Goal: Task Accomplishment & Management: Use online tool/utility

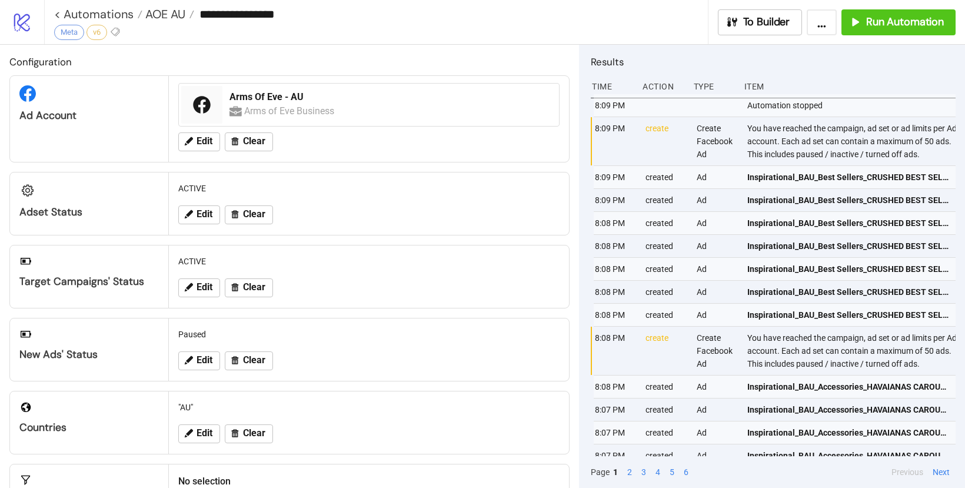
scroll to position [113, 0]
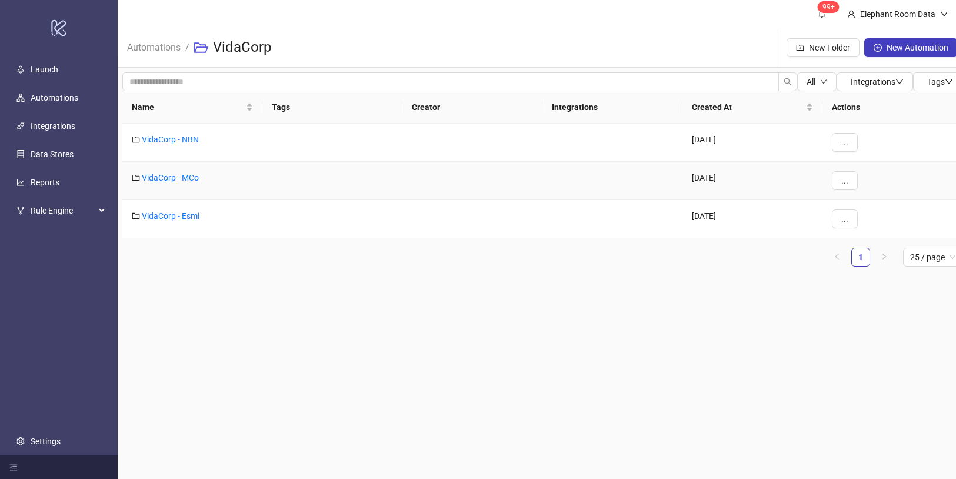
click at [182, 218] on link "VidaCorp - Esmi" at bounding box center [171, 215] width 58 height 9
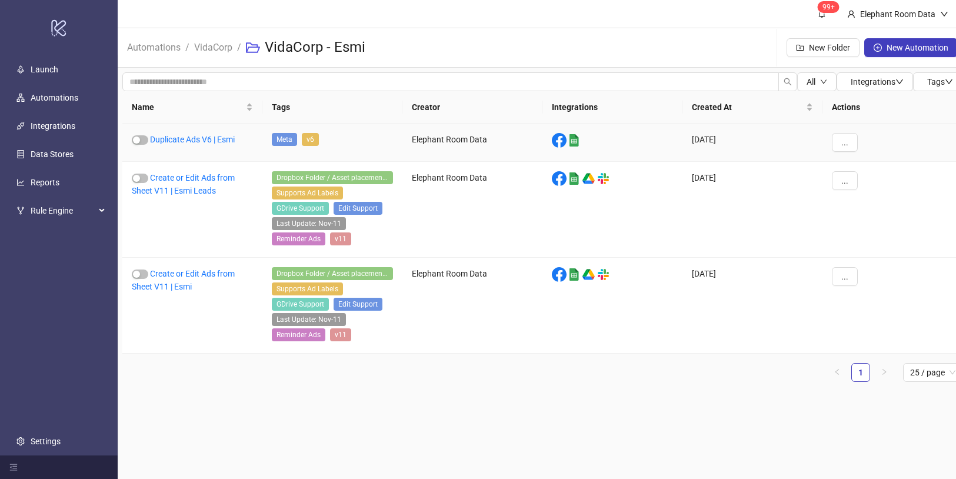
click at [211, 142] on link "Duplicate Ads V6 | Esmi" at bounding box center [192, 139] width 85 height 9
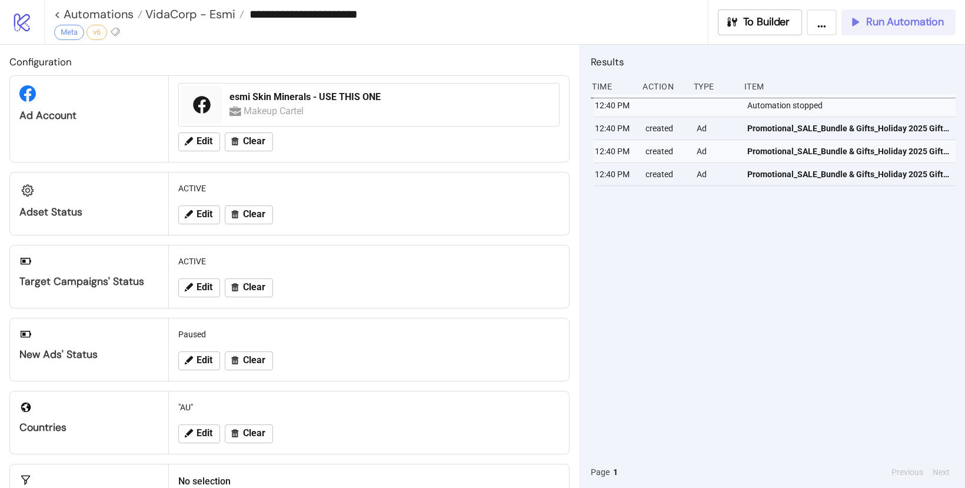
click at [899, 14] on button "Run Automation" at bounding box center [898, 22] width 114 height 26
